Goal: Task Accomplishment & Management: Manage account settings

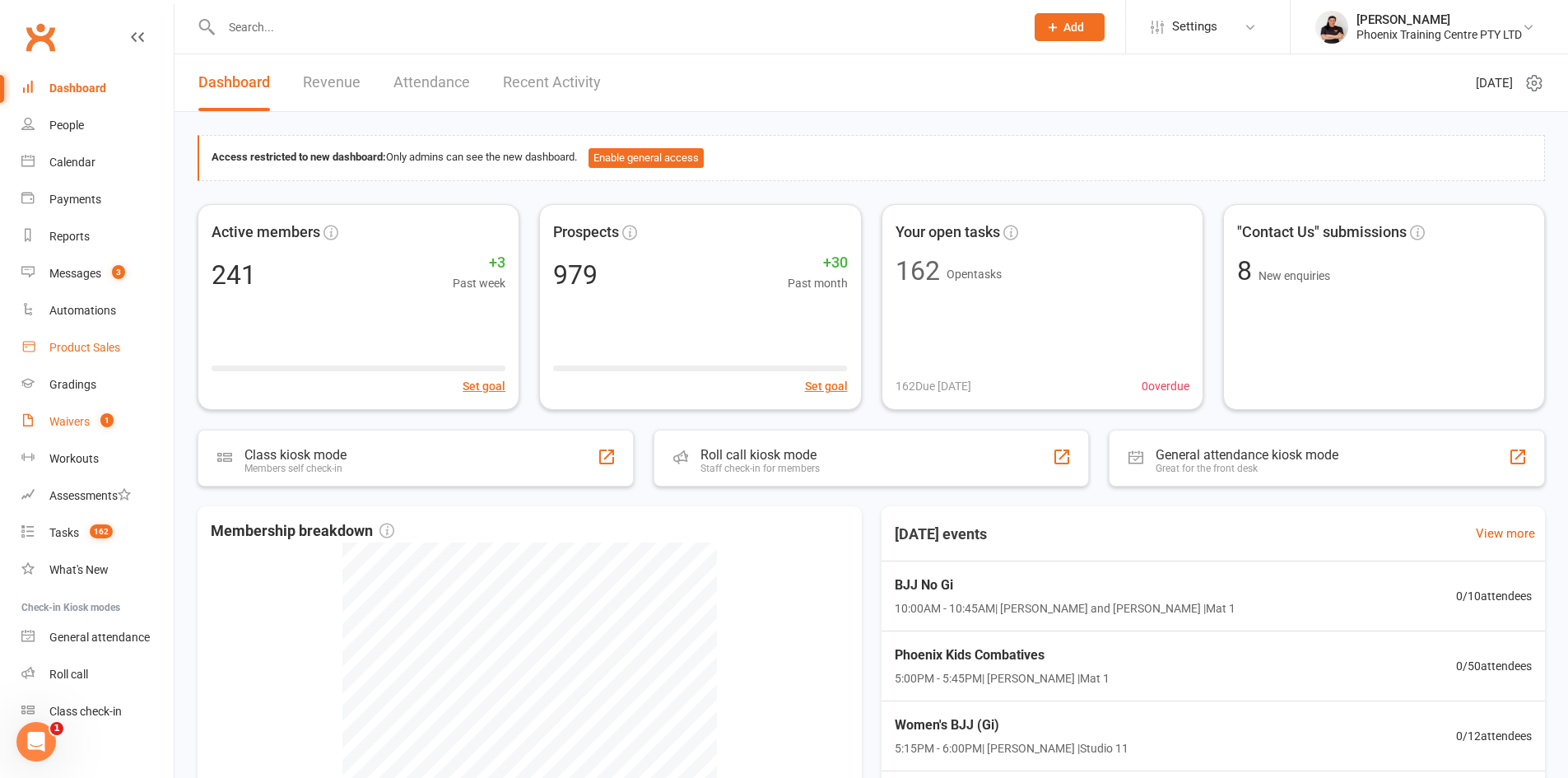
drag, startPoint x: 69, startPoint y: 414, endPoint x: 144, endPoint y: 336, distance: 108.2
click at [69, 414] on link "Waivers 1" at bounding box center [98, 421] width 152 height 37
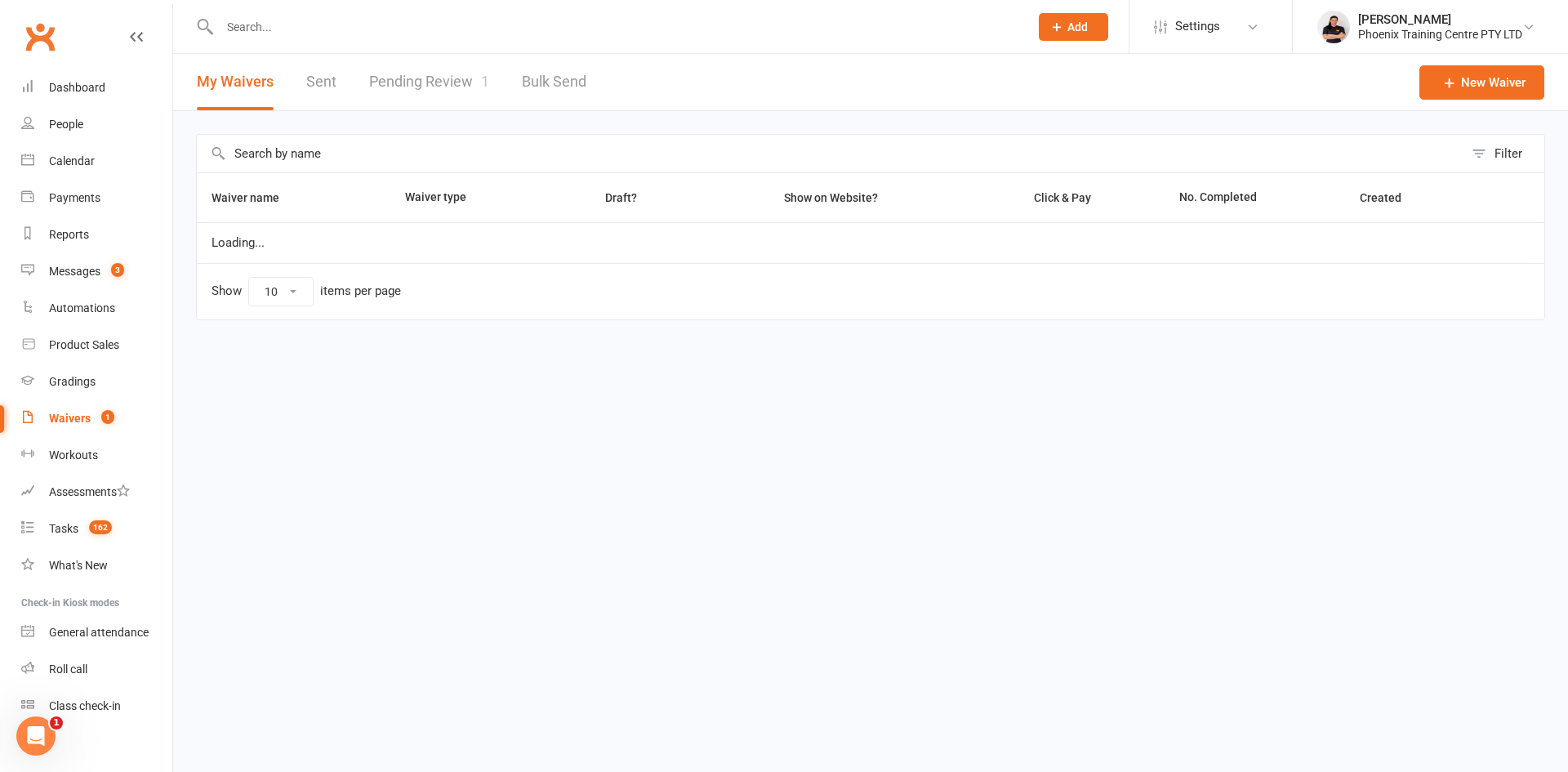
click at [446, 69] on link "Pending Review 1" at bounding box center [428, 82] width 120 height 57
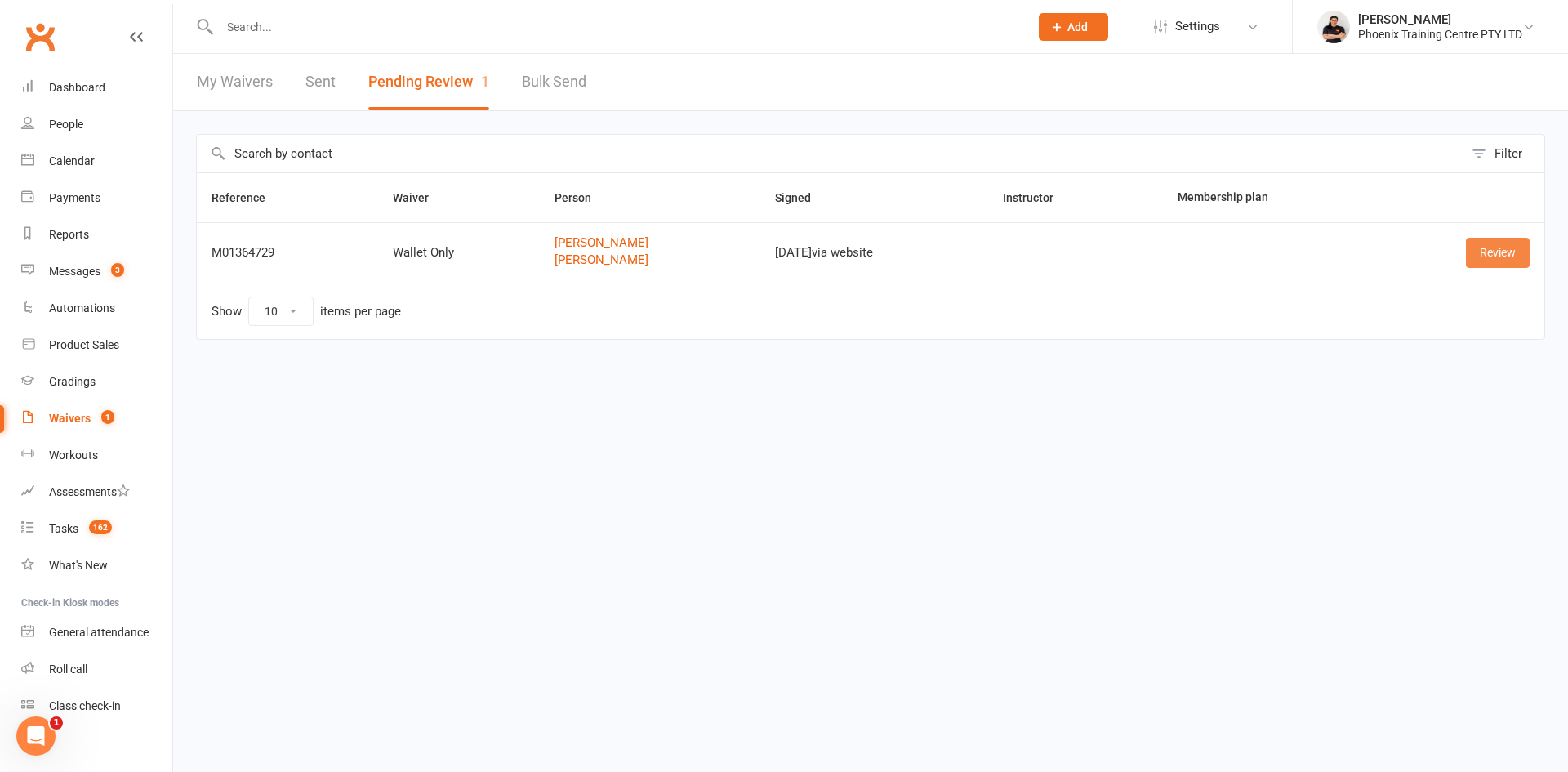
click at [1491, 245] on link "Review" at bounding box center [1497, 252] width 64 height 29
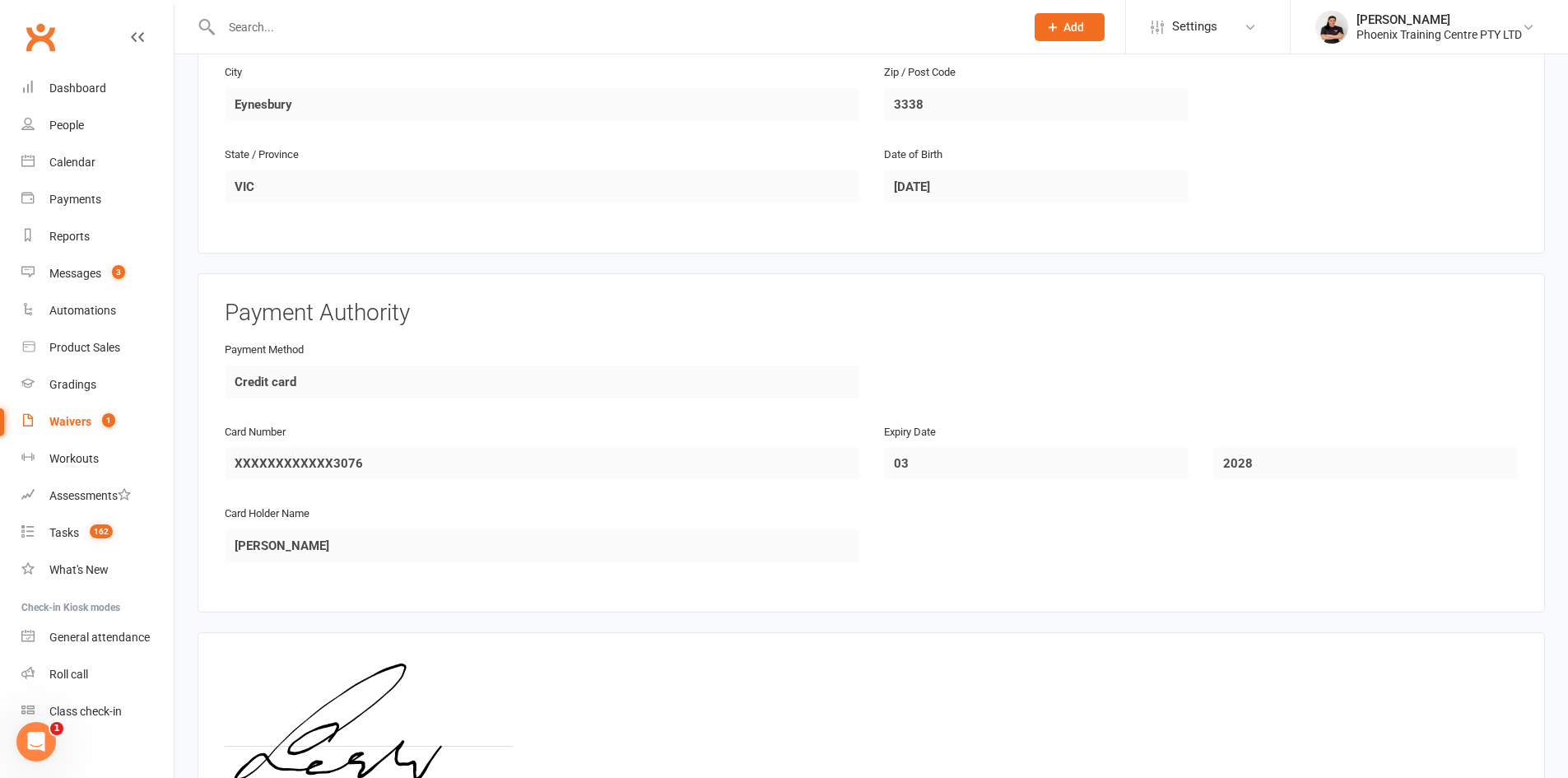
scroll to position [1309, 0]
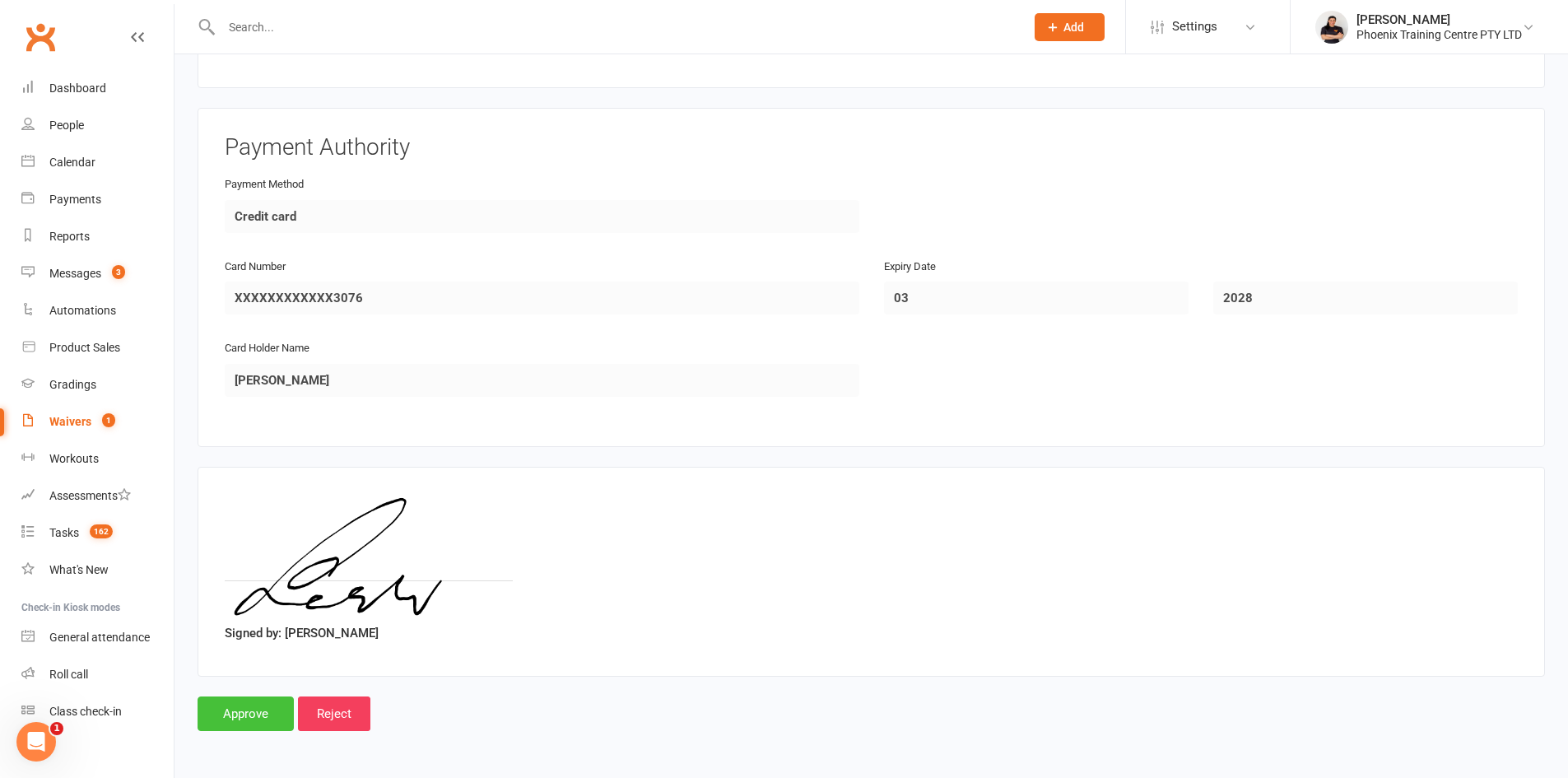
click at [247, 712] on input "Approve" at bounding box center [245, 713] width 96 height 34
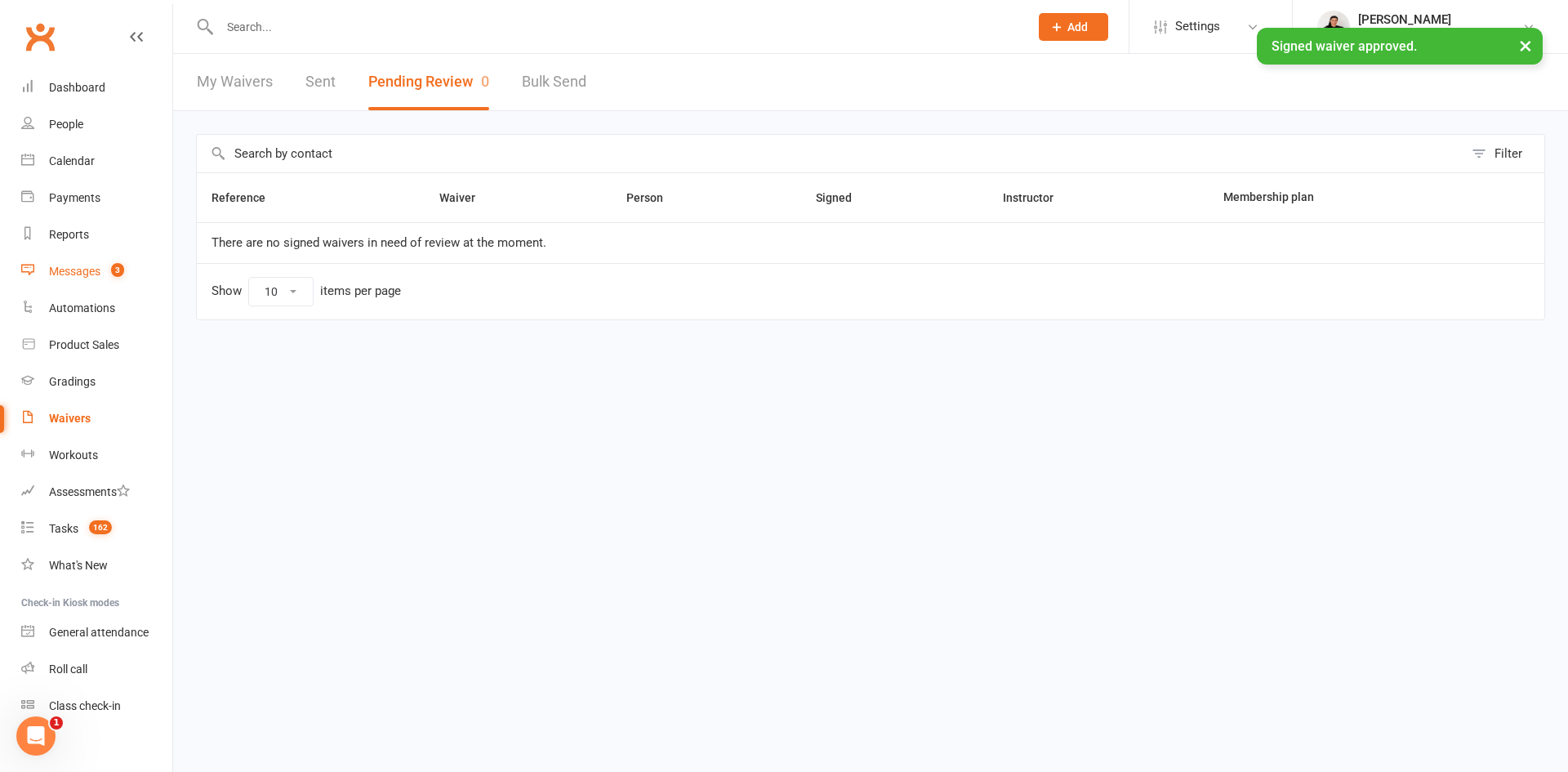
click at [87, 275] on div "Messages" at bounding box center [75, 271] width 52 height 13
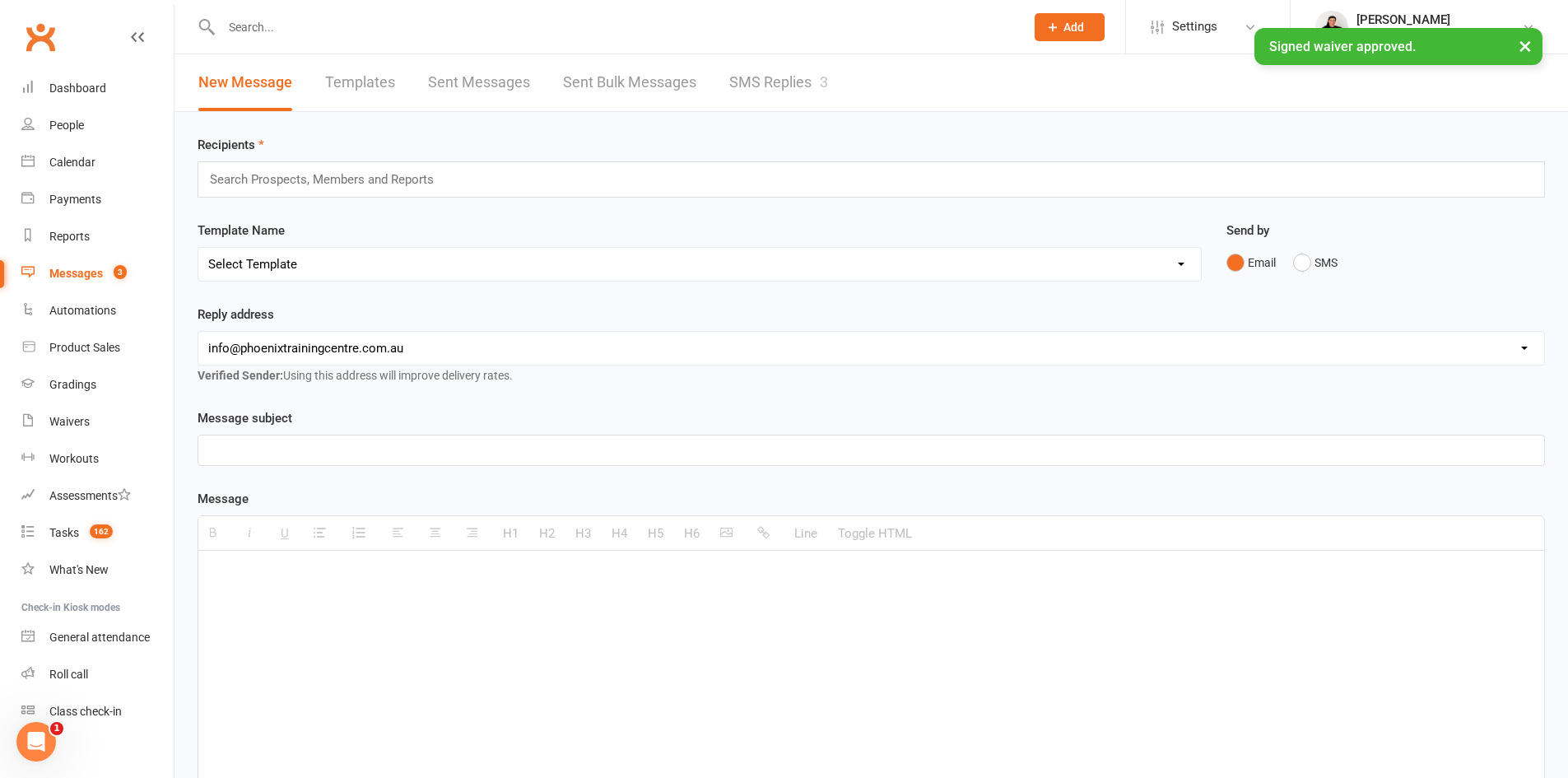
click at [787, 28] on div "× Signed waiver approved." at bounding box center [773, 28] width 1546 height 0
click at [786, 82] on link "SMS Replies 3" at bounding box center [779, 83] width 99 height 57
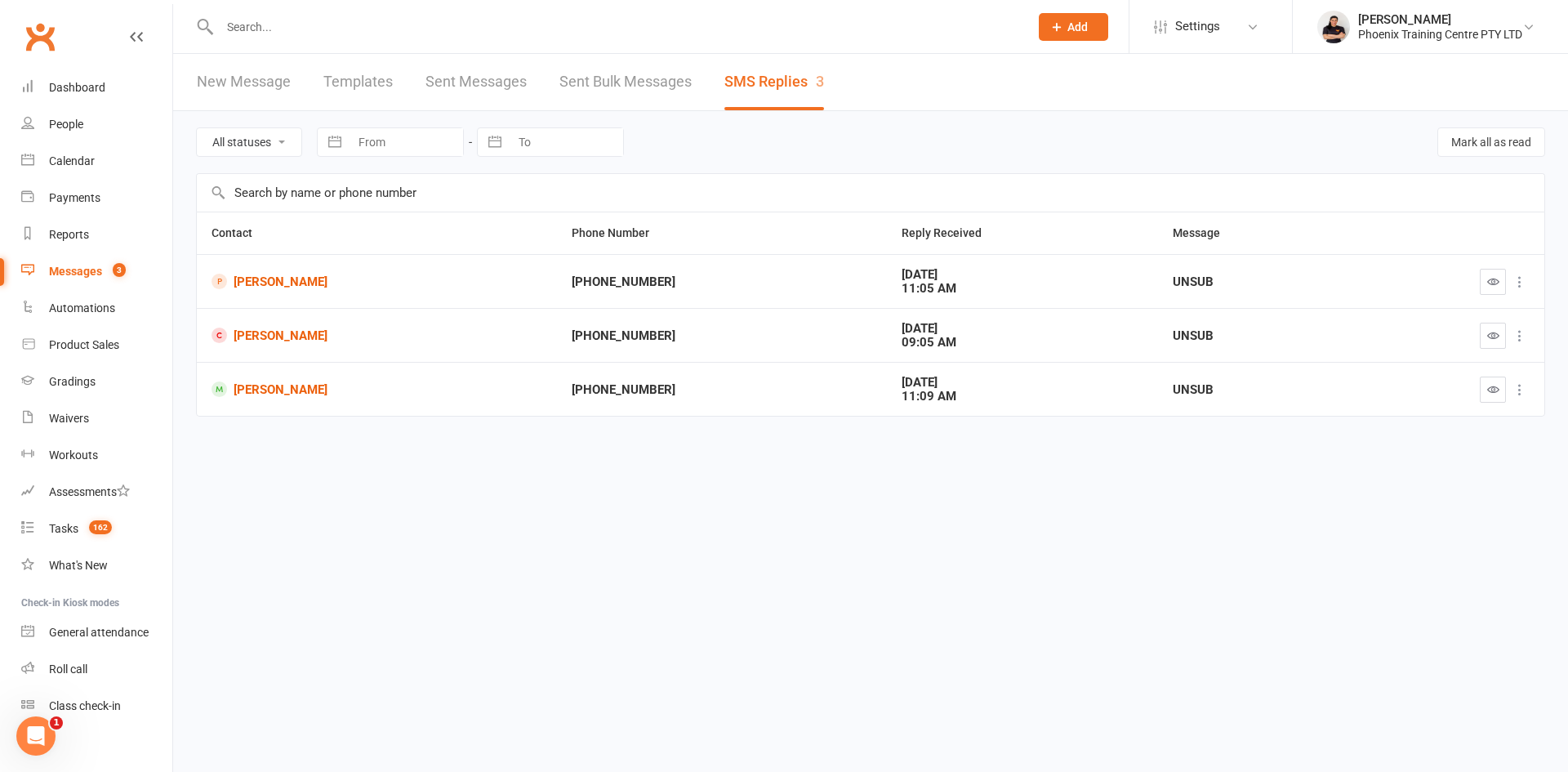
click at [355, 40] on div at bounding box center [607, 26] width 822 height 53
click at [362, 26] on input "text" at bounding box center [616, 26] width 803 height 23
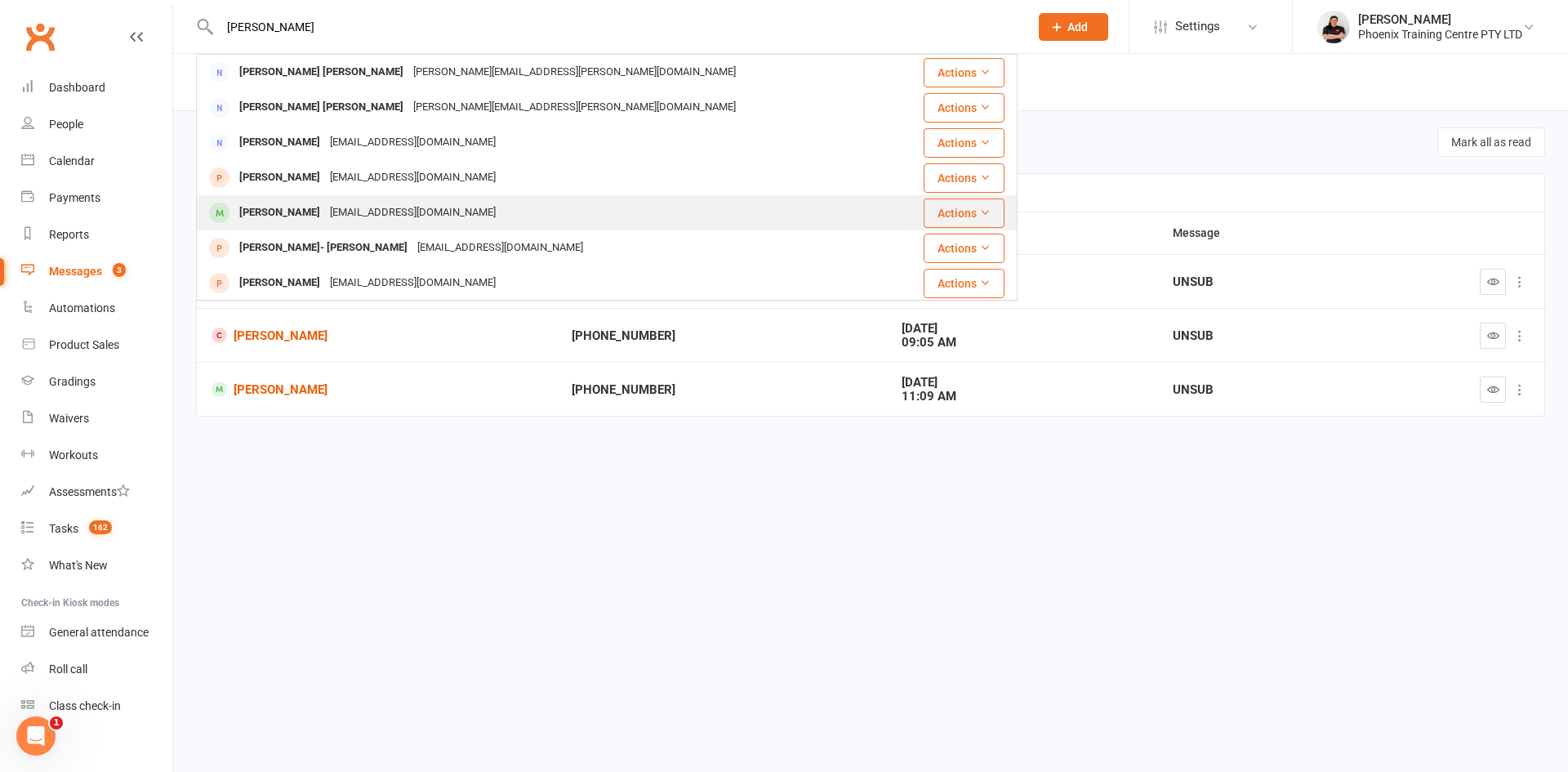
type input "[PERSON_NAME]"
click at [392, 218] on div "[EMAIL_ADDRESS][DOMAIN_NAME]" at bounding box center [412, 212] width 175 height 24
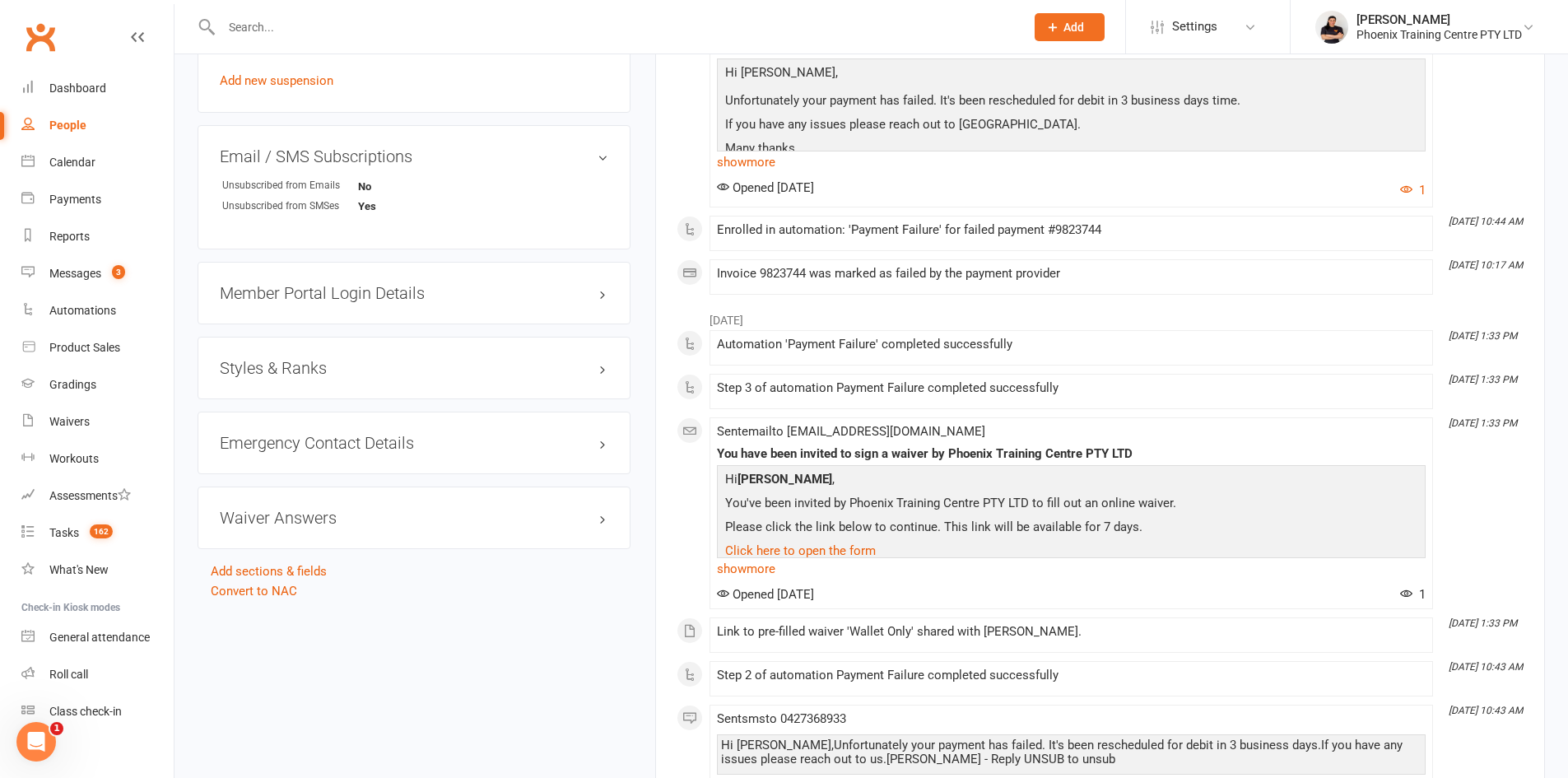
scroll to position [1235, 0]
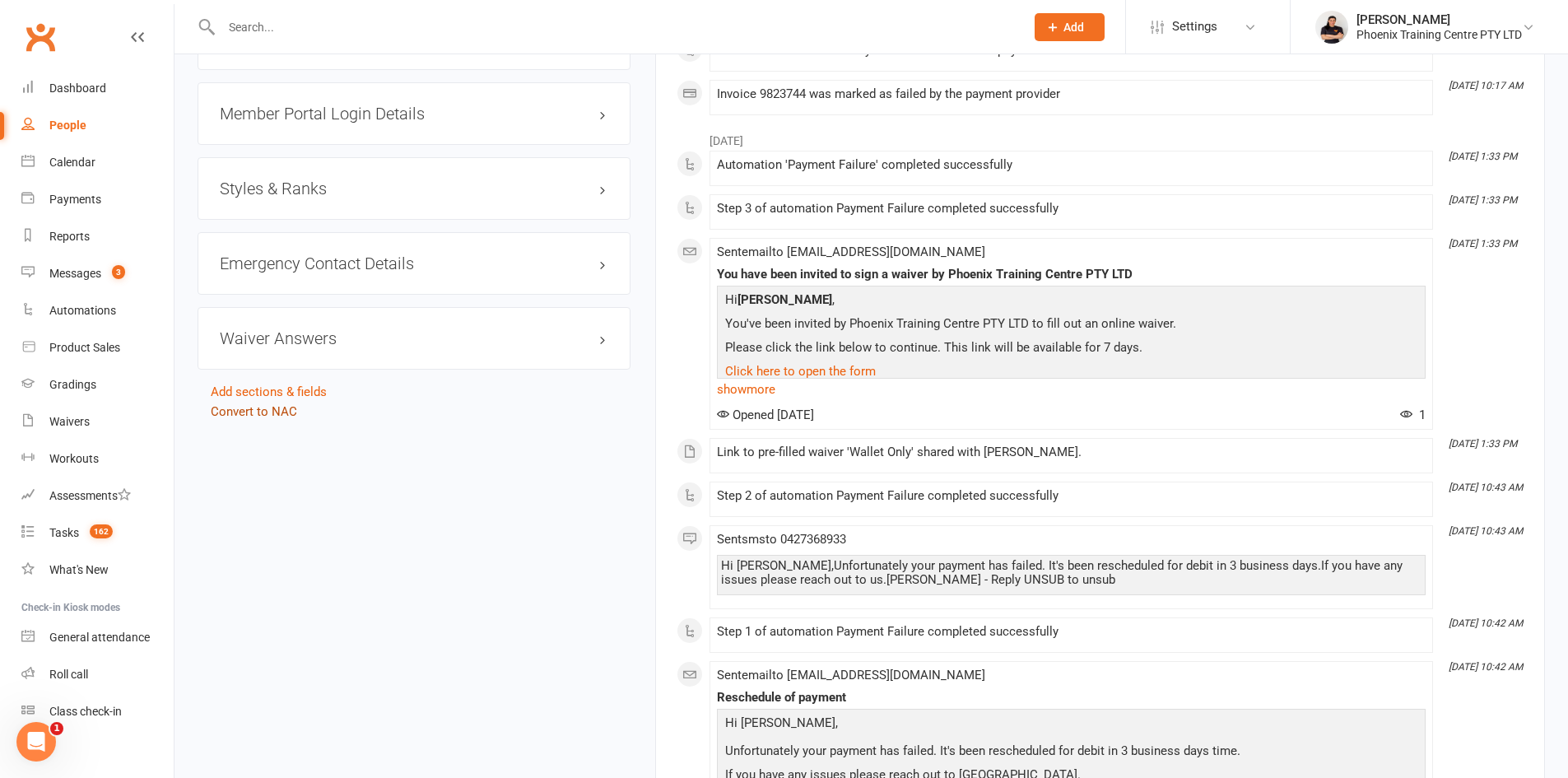
click at [278, 413] on link "Convert to NAC" at bounding box center [254, 412] width 87 height 15
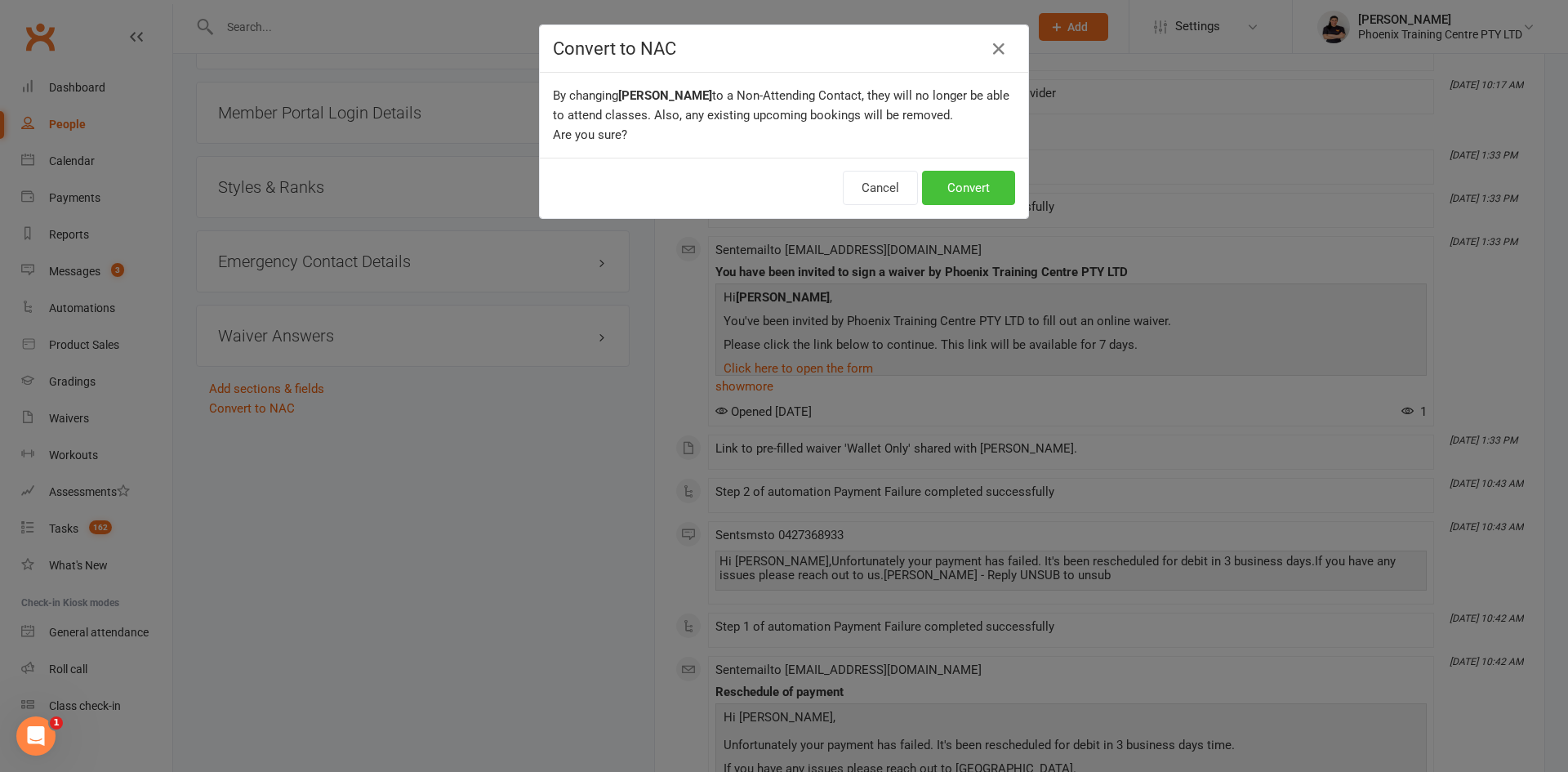
click at [986, 183] on button "Convert" at bounding box center [968, 188] width 93 height 34
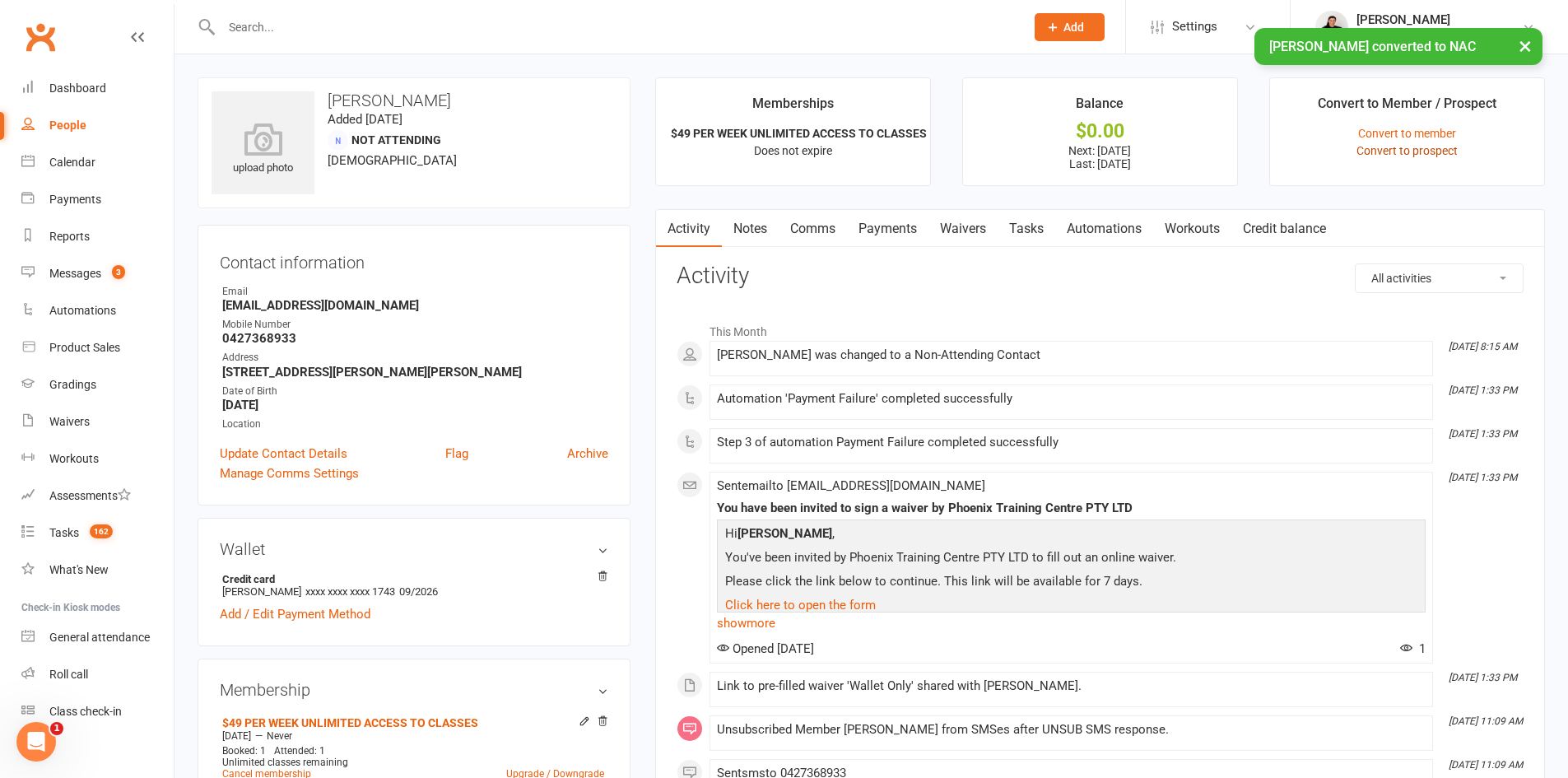
click at [1397, 156] on link "Convert to prospect" at bounding box center [1406, 150] width 101 height 13
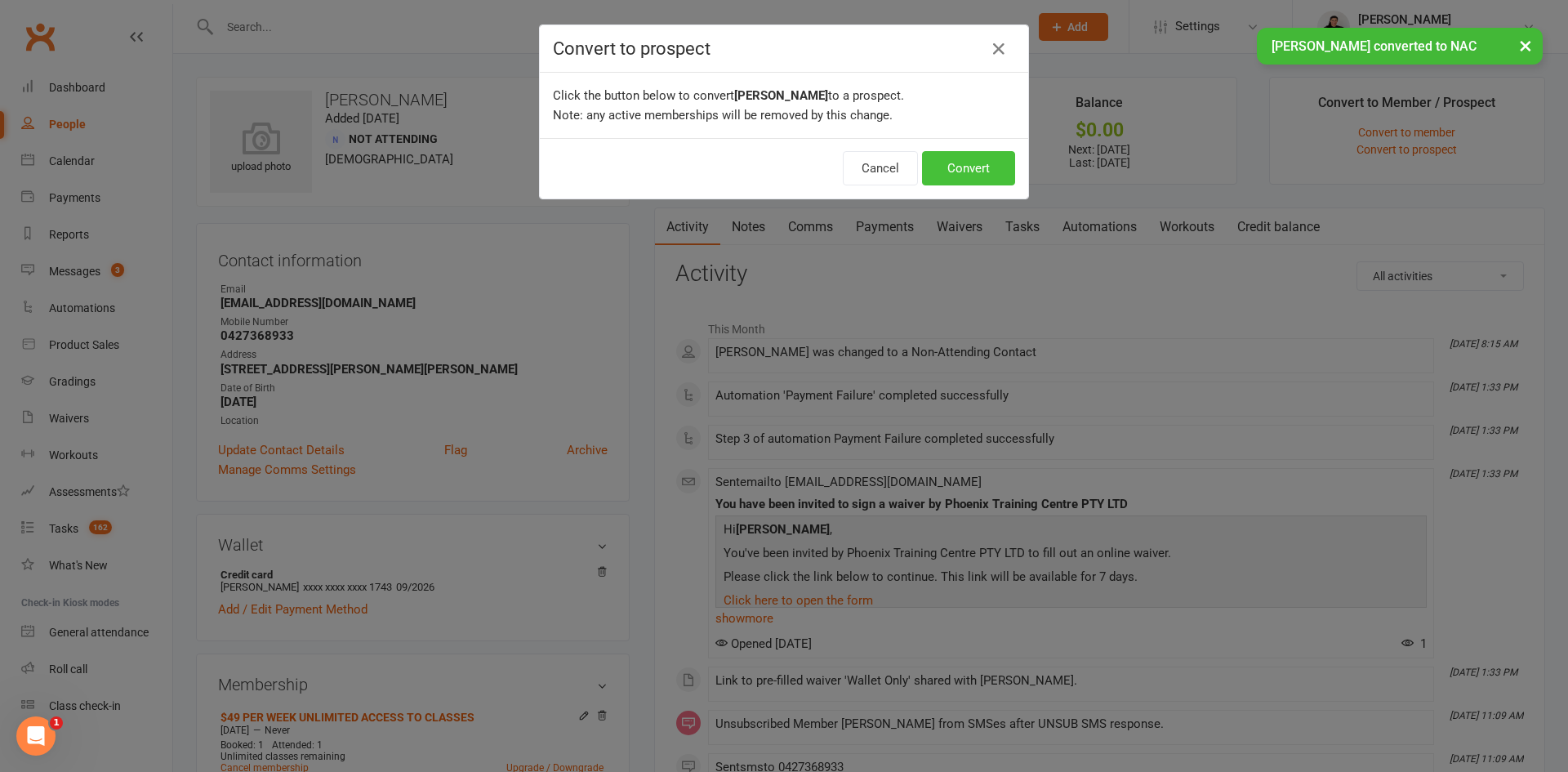
click at [948, 160] on button "Convert" at bounding box center [968, 168] width 93 height 34
